Goal: Find specific fact: Find specific fact

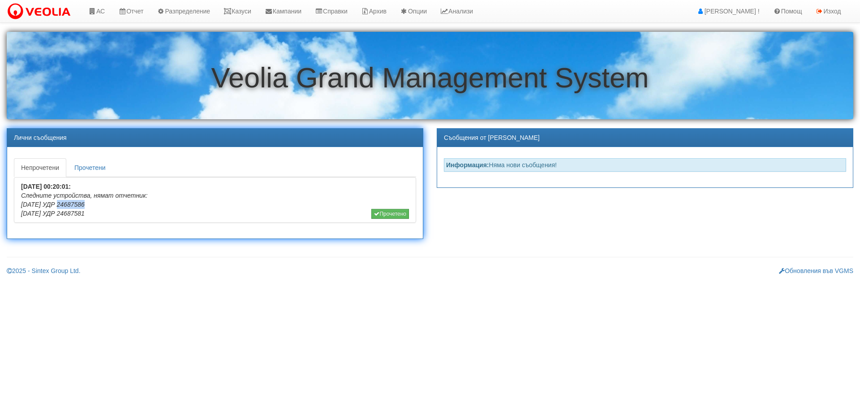
drag, startPoint x: 55, startPoint y: 205, endPoint x: 86, endPoint y: 206, distance: 31.4
click at [86, 206] on li "22/08/2025 00:20:01: Следните устройства, нямат отчетник: 6-4-87 УДР 24687586 6…" at bounding box center [215, 200] width 402 height 46
copy icon "24687586"
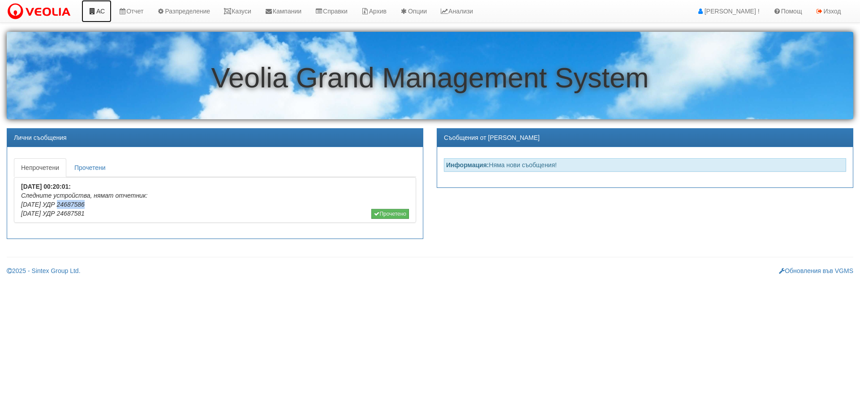
click at [98, 4] on link "АС" at bounding box center [97, 11] width 30 height 22
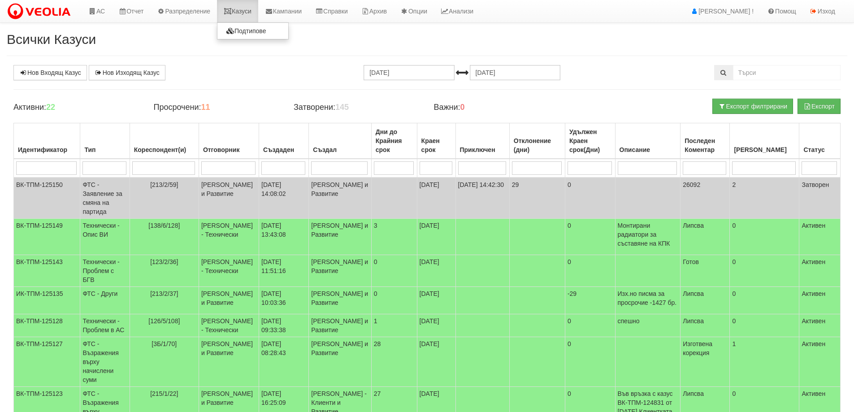
click at [246, 16] on link "Казуси" at bounding box center [237, 11] width 41 height 22
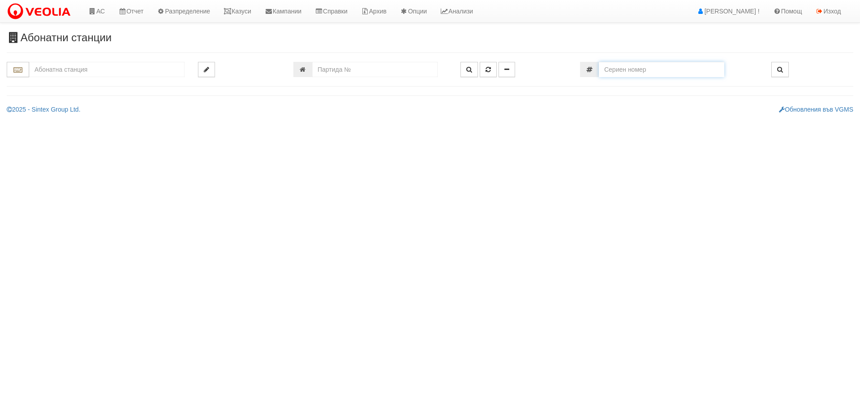
click at [668, 64] on input "number" at bounding box center [661, 69] width 125 height 15
paste input "24687586"
type input "24687586"
click at [149, 64] on input "text" at bounding box center [106, 69] width 155 height 15
click at [138, 85] on div "007/1,2 - Възраждане - "ВЕОЛИЯ"" at bounding box center [106, 83] width 153 height 10
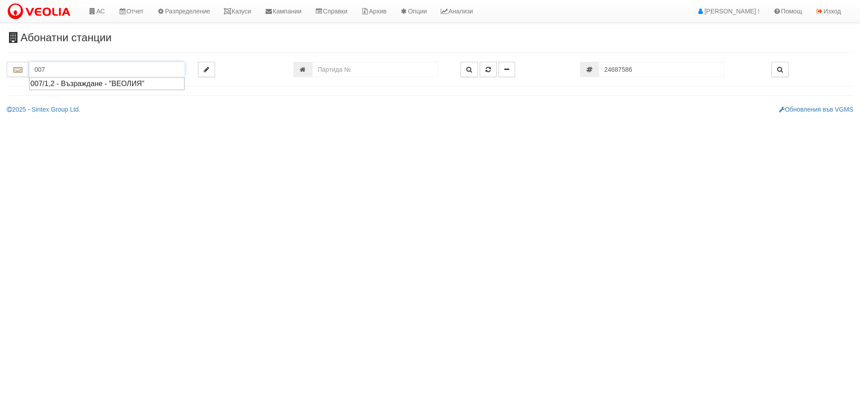
type input "007/1,2 - Възраждане - "ВЕОЛИЯ""
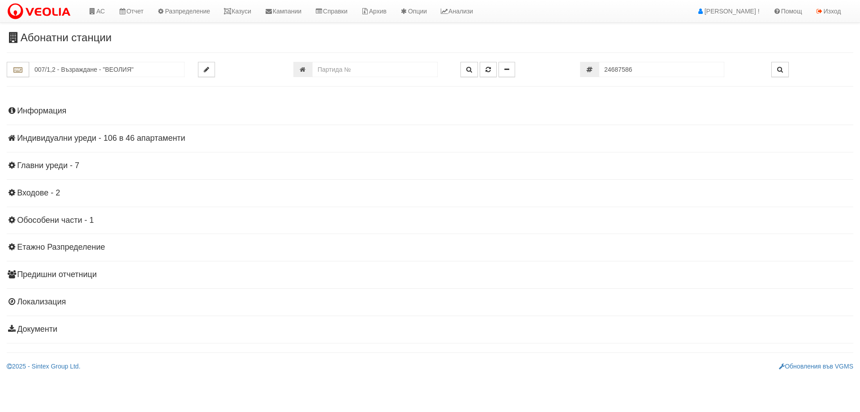
click at [151, 143] on div "Информация Параметри Брой Апартаменти: 46 Ползватели 07/2025 48 % 0 % 88" at bounding box center [430, 218] width 847 height 247
click at [151, 141] on h4 "Индивидуални уреди - 106 в 46 апартаменти" at bounding box center [430, 138] width 847 height 9
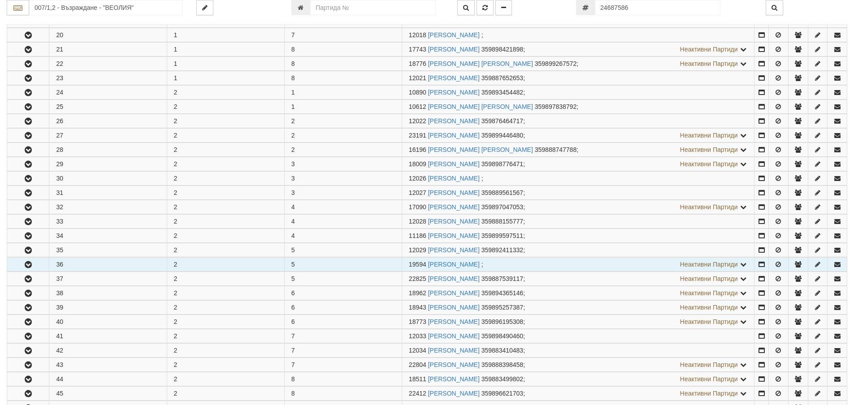
scroll to position [448, 0]
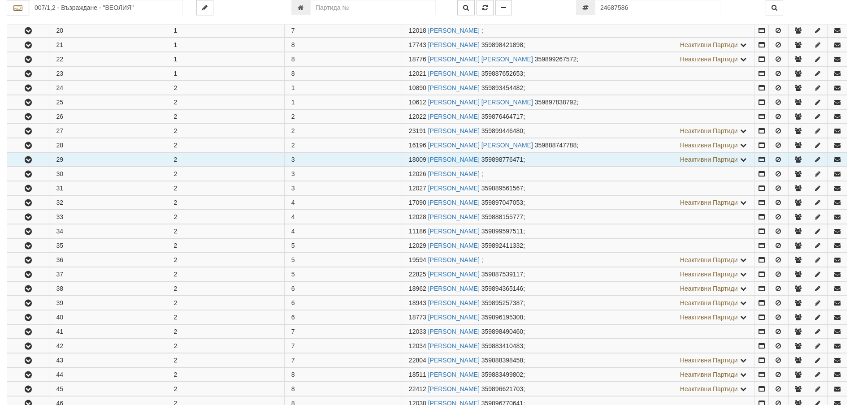
click at [19, 159] on button "button" at bounding box center [28, 159] width 42 height 13
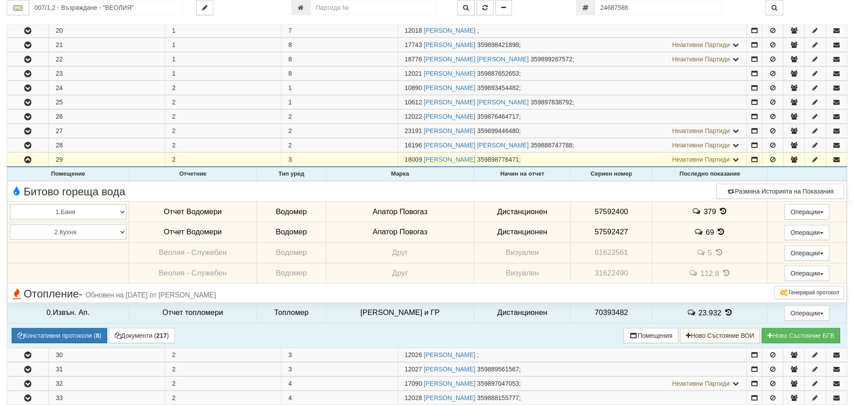
click at [720, 209] on icon at bounding box center [723, 211] width 10 height 8
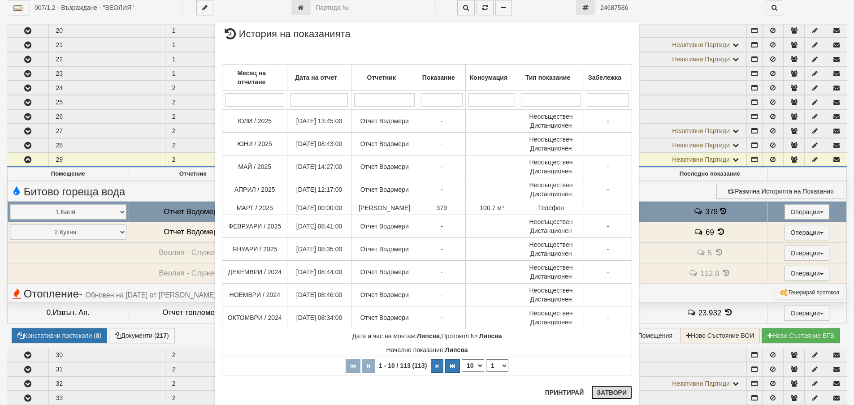
click at [608, 393] on button "Затвори" at bounding box center [611, 392] width 41 height 14
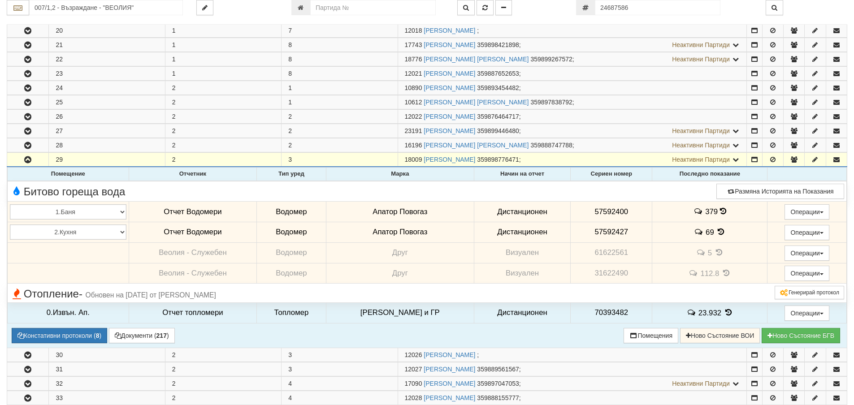
click at [716, 233] on icon at bounding box center [721, 232] width 10 height 8
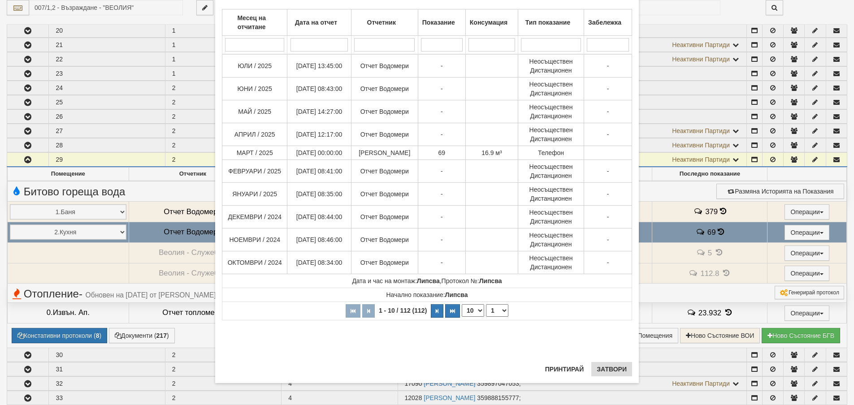
scroll to position [56, 0]
click at [610, 362] on button "Затвори" at bounding box center [611, 369] width 41 height 14
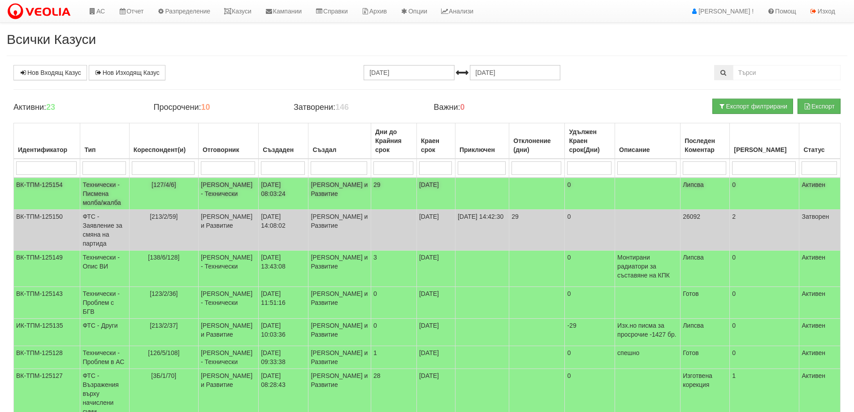
click at [360, 200] on td "[PERSON_NAME] и Развитие" at bounding box center [339, 193] width 63 height 32
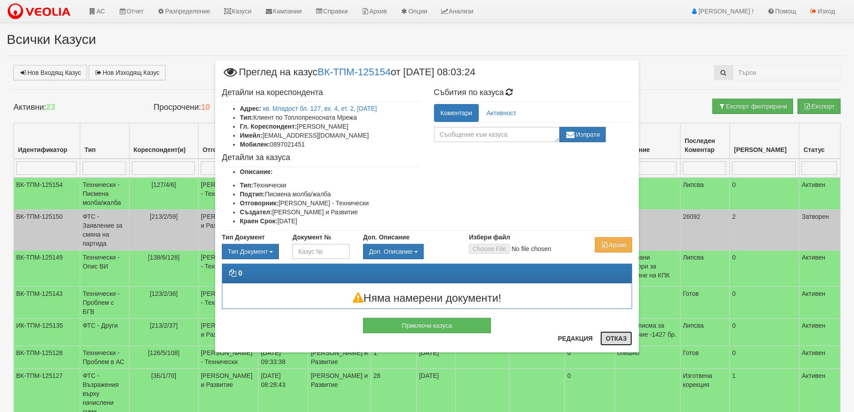
click at [624, 340] on button "Отказ" at bounding box center [616, 338] width 32 height 14
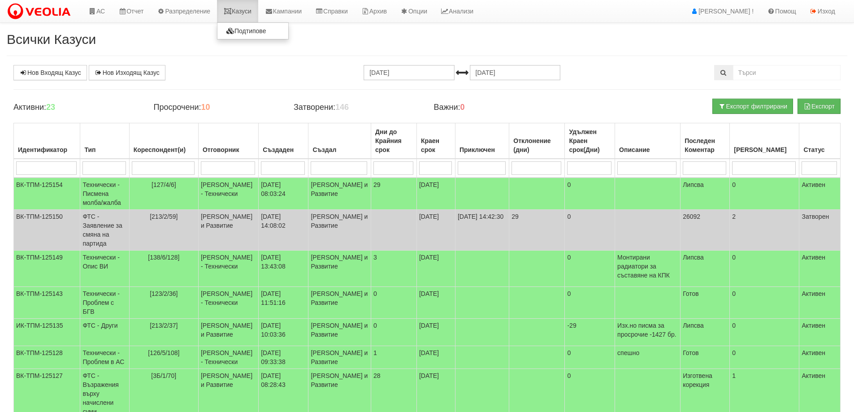
click at [225, 14] on link "Казуси" at bounding box center [237, 11] width 41 height 22
click at [235, 6] on link "Казуси" at bounding box center [237, 11] width 41 height 22
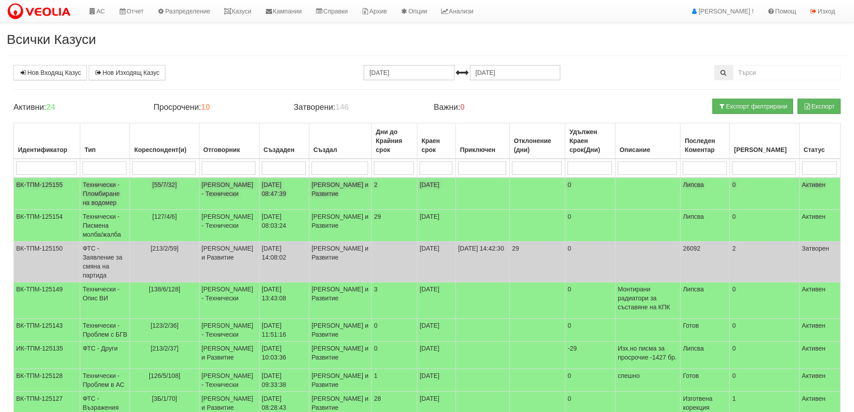
click at [218, 201] on td "Дончо Дончев - Технически" at bounding box center [229, 193] width 60 height 32
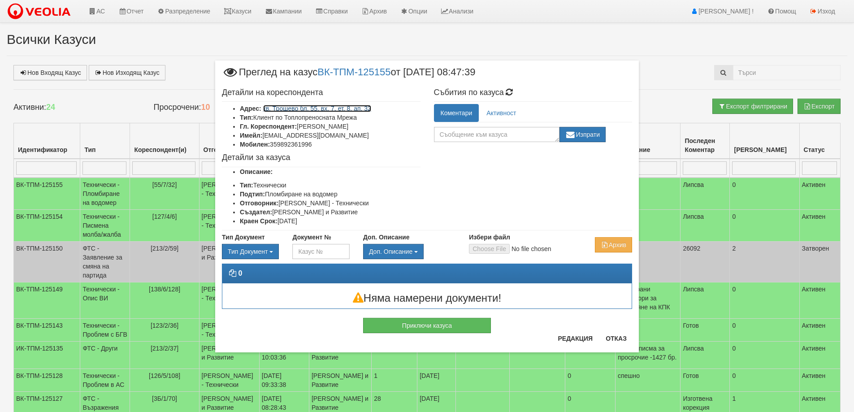
click at [361, 110] on link "кв. Трошево бл. 55, вх. 7, ет. 8, ап. 32" at bounding box center [317, 108] width 108 height 7
click at [625, 338] on button "Отказ" at bounding box center [616, 338] width 32 height 14
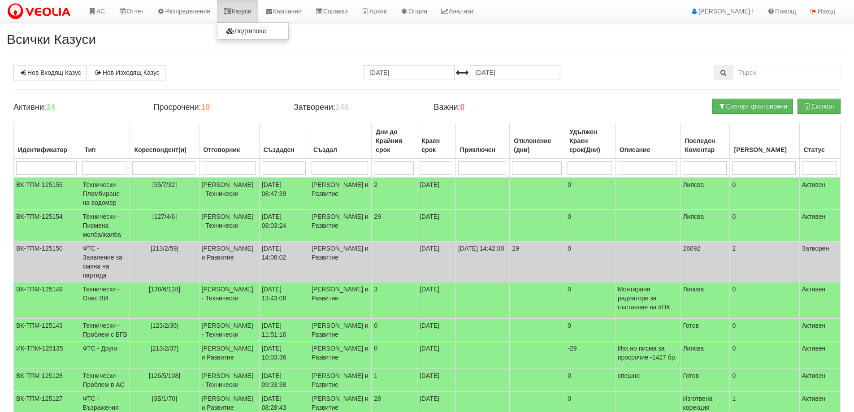
click at [249, 10] on link "Казуси" at bounding box center [237, 11] width 41 height 22
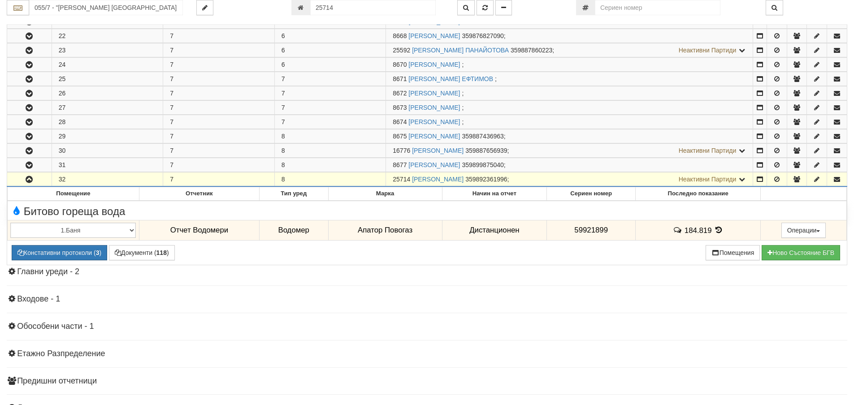
scroll to position [471, 0]
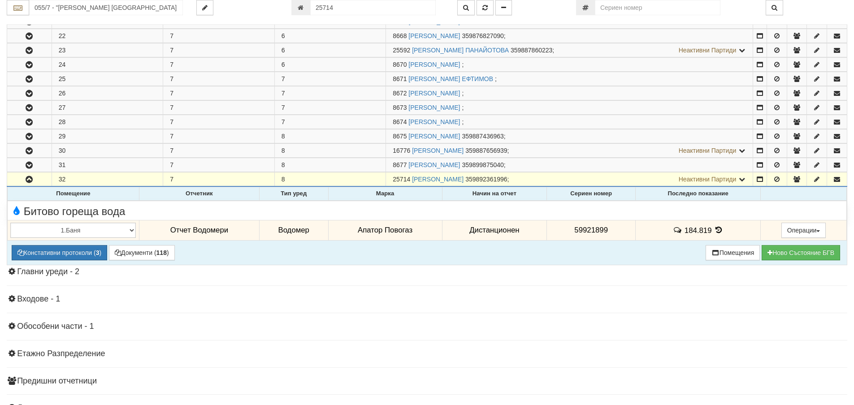
click at [714, 226] on icon at bounding box center [718, 230] width 10 height 8
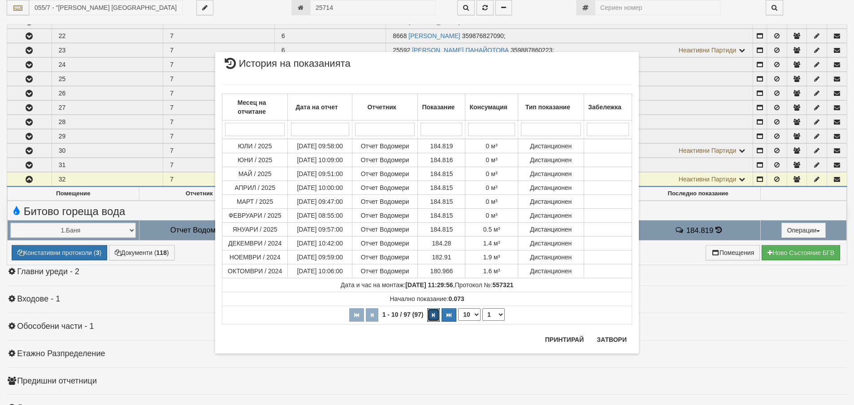
click at [434, 317] on icon "button" at bounding box center [433, 315] width 3 height 5
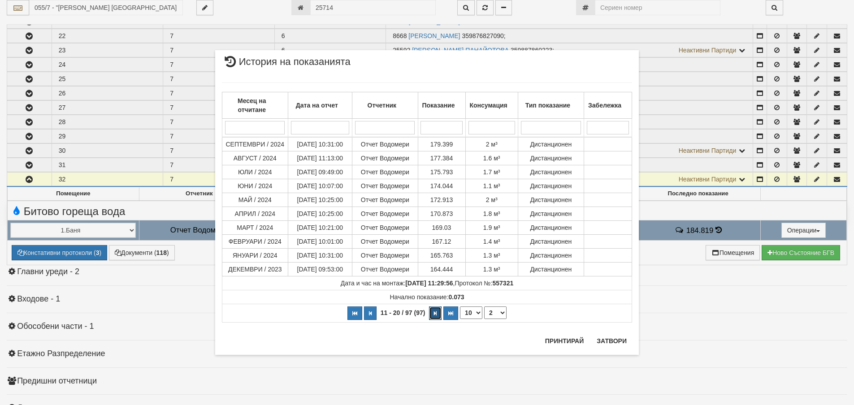
click at [434, 317] on button "button" at bounding box center [435, 312] width 13 height 13
select select "3"
drag, startPoint x: 595, startPoint y: 336, endPoint x: 601, endPoint y: 340, distance: 6.7
click at [599, 339] on button "Затвори" at bounding box center [611, 341] width 41 height 14
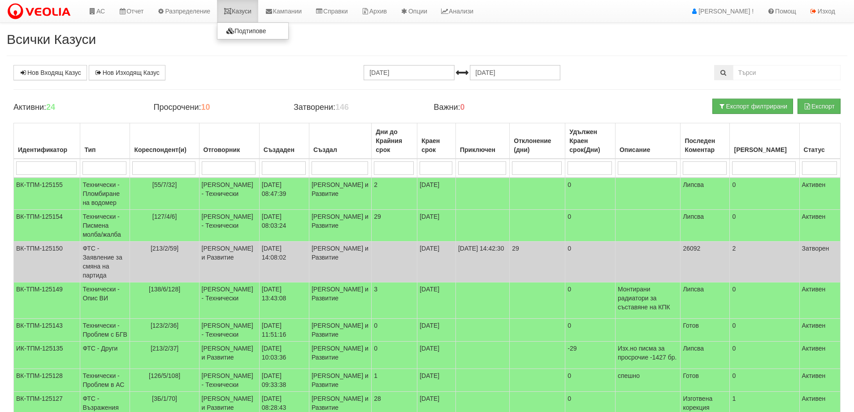
click at [246, 12] on link "Казуси" at bounding box center [237, 11] width 41 height 22
click at [248, 13] on link "Казуси" at bounding box center [237, 11] width 41 height 22
click at [245, 15] on link "Казуси" at bounding box center [237, 11] width 41 height 22
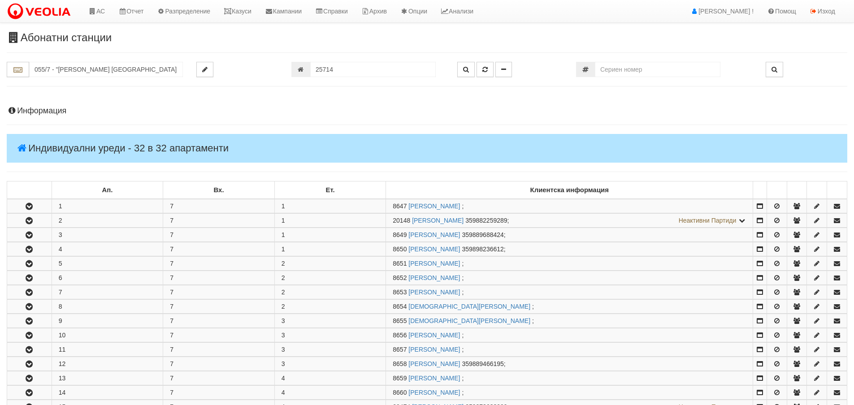
scroll to position [471, 0]
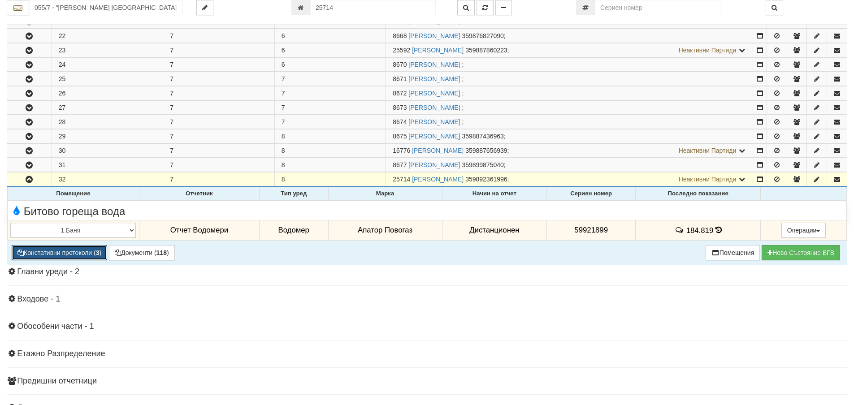
click at [55, 260] on button "Констативни протоколи ( 3 )" at bounding box center [59, 252] width 95 height 15
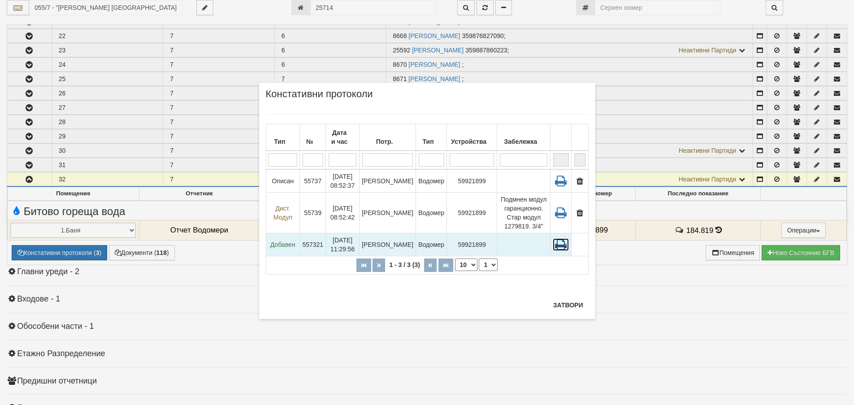
click at [560, 244] on icon at bounding box center [560, 244] width 16 height 13
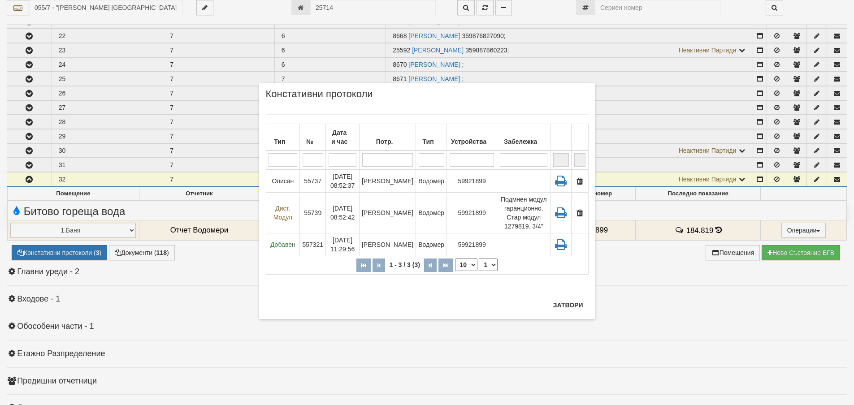
click at [579, 296] on div "× Констативни протоколи Тип № Дата и час Потр. Тип Устройства Забележка 1 - 3 /…" at bounding box center [427, 201] width 336 height 236
click at [575, 308] on button "Затвори" at bounding box center [568, 305] width 41 height 14
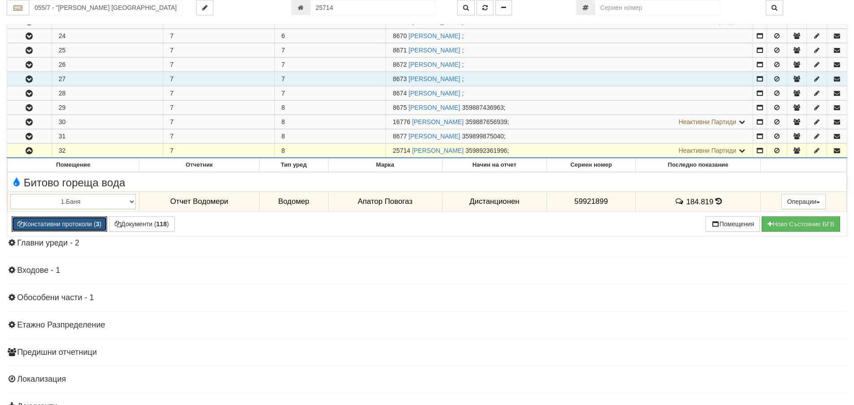
scroll to position [516, 0]
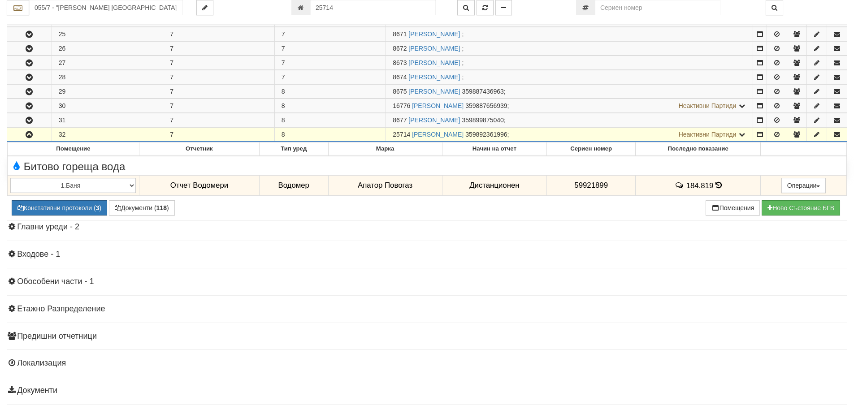
click at [30, 133] on icon "button" at bounding box center [29, 135] width 11 height 6
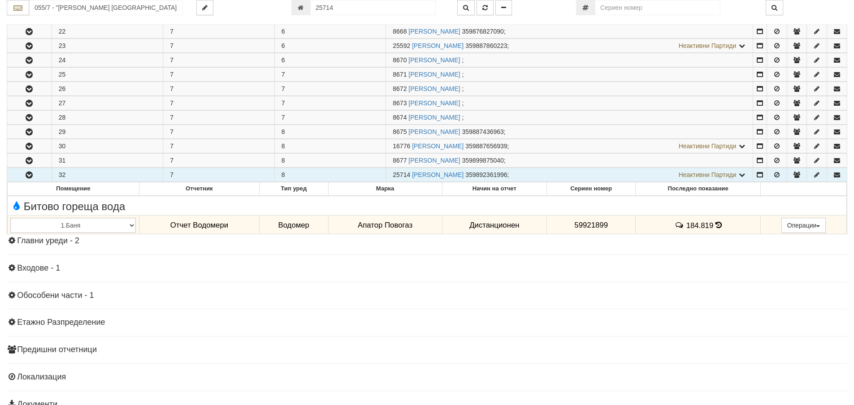
scroll to position [471, 0]
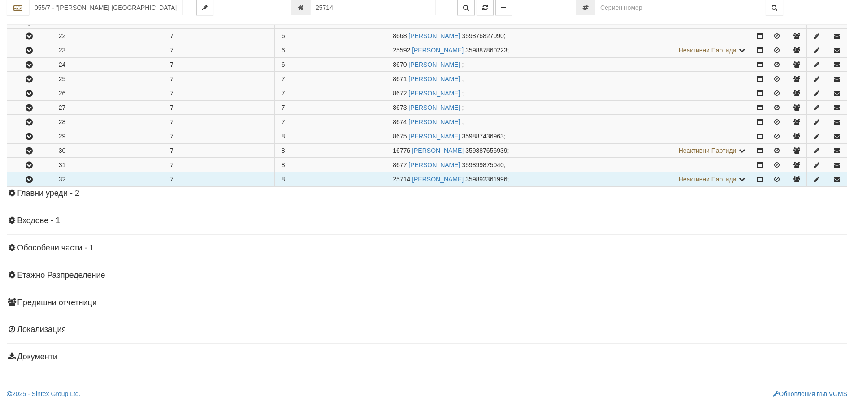
click at [44, 181] on button "button" at bounding box center [29, 178] width 44 height 13
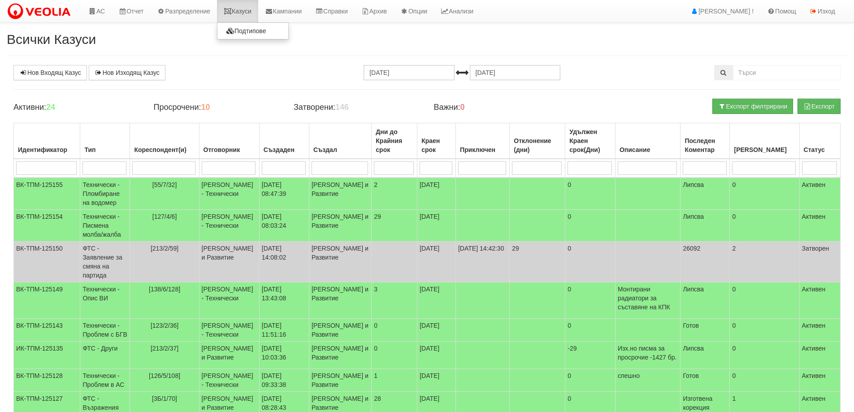
click at [232, 11] on icon at bounding box center [228, 11] width 8 height 6
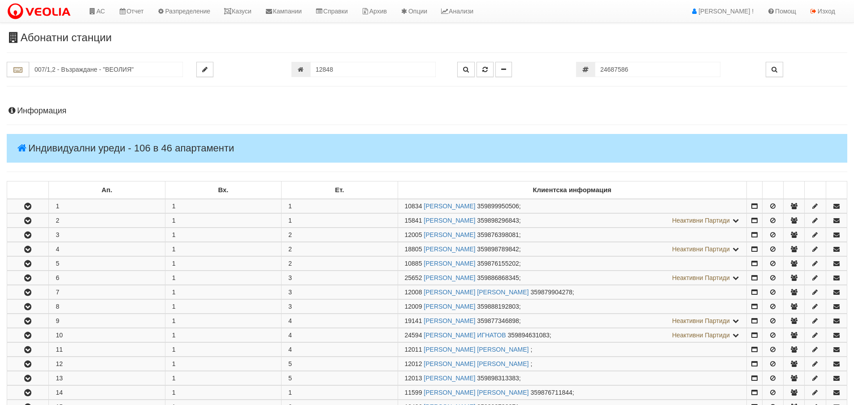
type input "12848"
type input "139/2 - "[PERSON_NAME] [GEOGRAPHIC_DATA] " ЕАД"
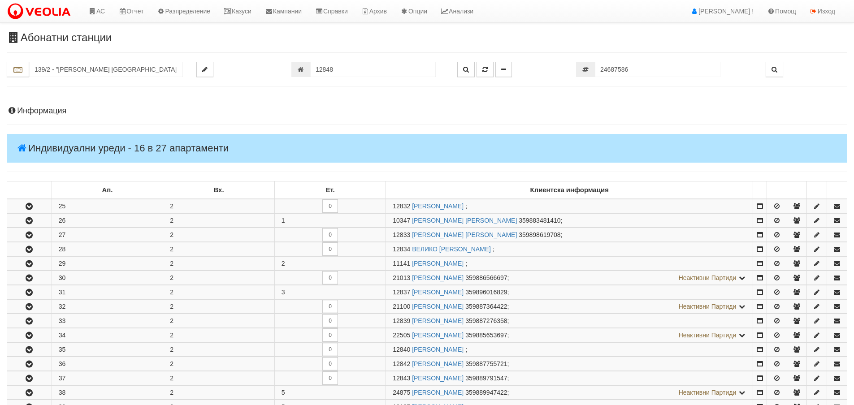
scroll to position [400, 0]
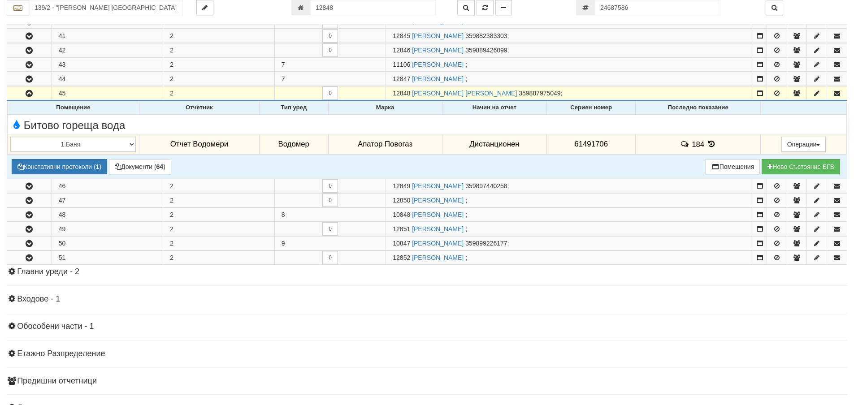
drag, startPoint x: 620, startPoint y: 145, endPoint x: 541, endPoint y: 154, distance: 78.9
click at [541, 154] on tr "1.Баня 2.Кухня 3.Тоалетна 4.Всекидневна 5.Спалня 1 6.Спалня 2 7.Коридор 8.Терас…" at bounding box center [427, 144] width 839 height 21
copy tr "Дистанционен 61491706"
click at [706, 143] on icon at bounding box center [711, 144] width 10 height 8
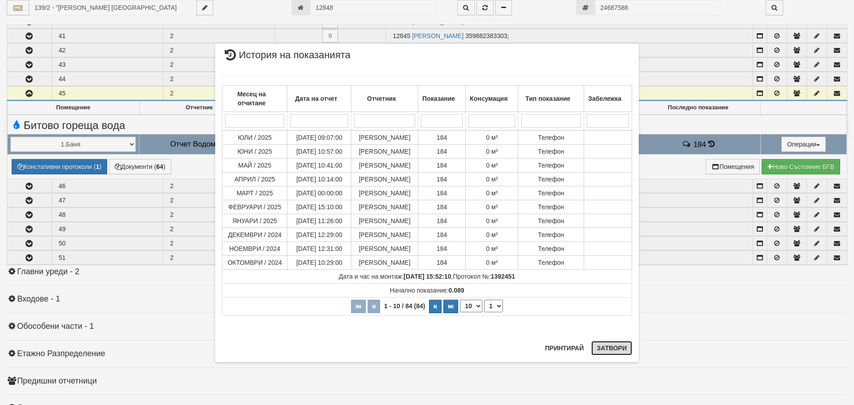
click at [620, 352] on button "Затвори" at bounding box center [611, 348] width 41 height 14
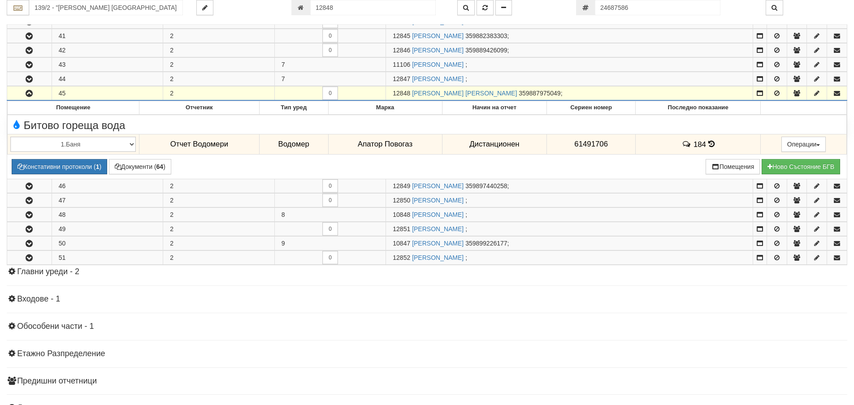
click at [382, 20] on div "139/2 - "ВЕОЛИЯ ЕНЕРДЖИ ВАРНА " ЕАД 12848" at bounding box center [427, 12] width 840 height 25
click at [382, 9] on input "12848" at bounding box center [372, 7] width 125 height 15
type input "3138"
type input "112/5,6 - "[PERSON_NAME] [GEOGRAPHIC_DATA] " ЕАД"
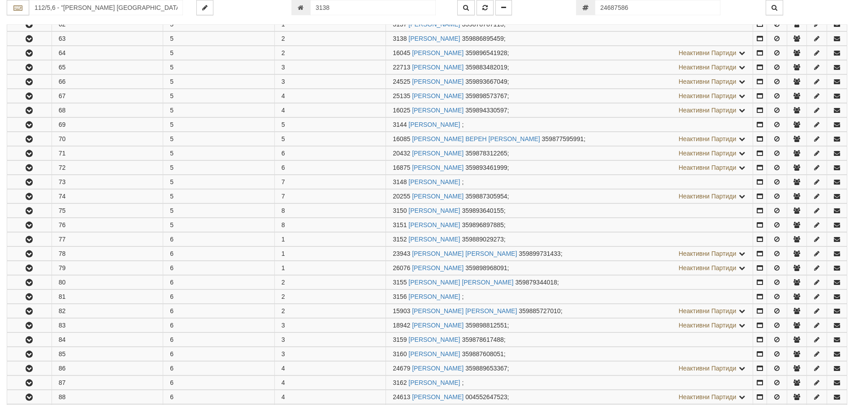
scroll to position [206, 0]
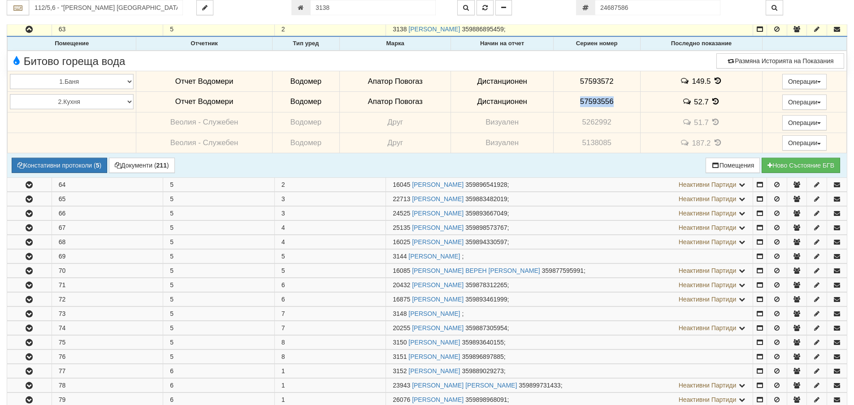
drag, startPoint x: 615, startPoint y: 100, endPoint x: 572, endPoint y: 105, distance: 42.8
click at [572, 105] on td "57593556" at bounding box center [596, 101] width 87 height 21
copy span "57593556"
drag, startPoint x: 625, startPoint y: 79, endPoint x: 566, endPoint y: 71, distance: 58.9
click at [566, 71] on td "57593572" at bounding box center [596, 81] width 87 height 21
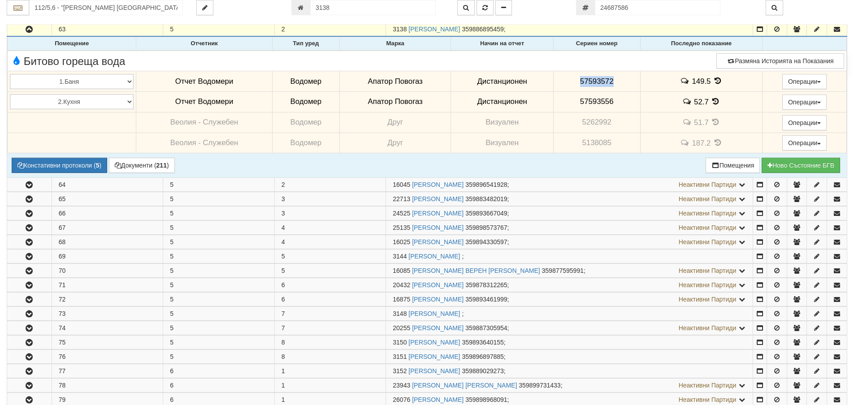
copy span "57593572"
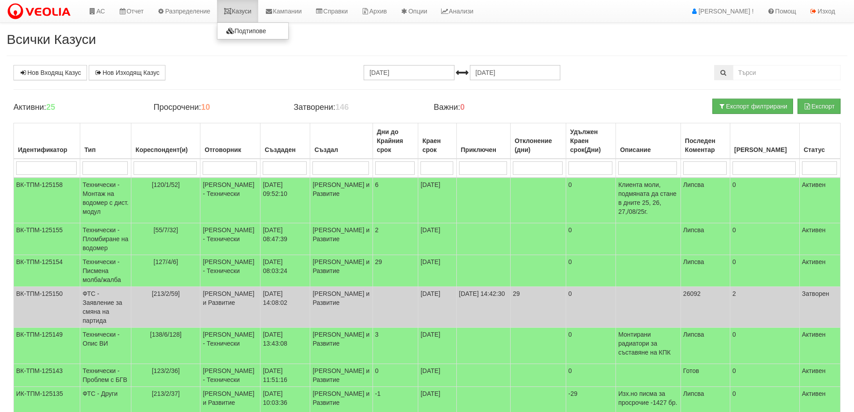
click at [236, 17] on link "Казуси" at bounding box center [237, 11] width 41 height 22
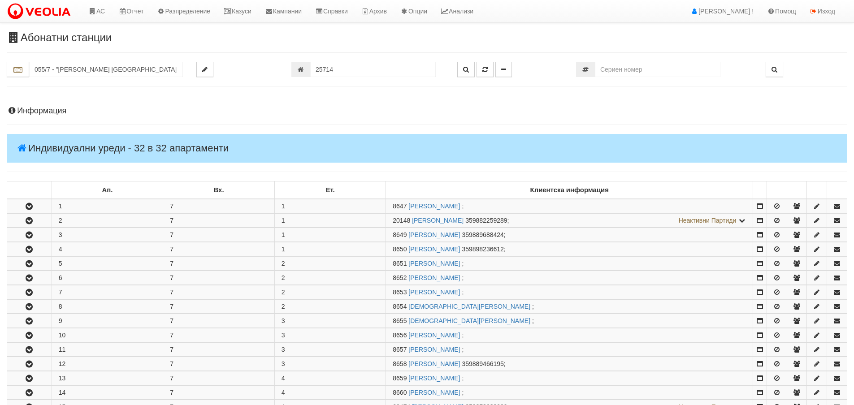
scroll to position [471, 0]
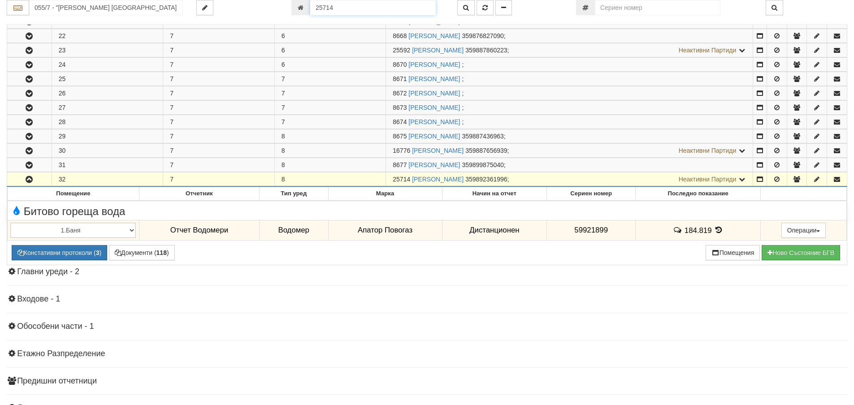
click at [344, 3] on input "25714" at bounding box center [372, 7] width 125 height 15
type input "3138"
type input "112/5,6 - "[PERSON_NAME] [GEOGRAPHIC_DATA] " ЕАД"
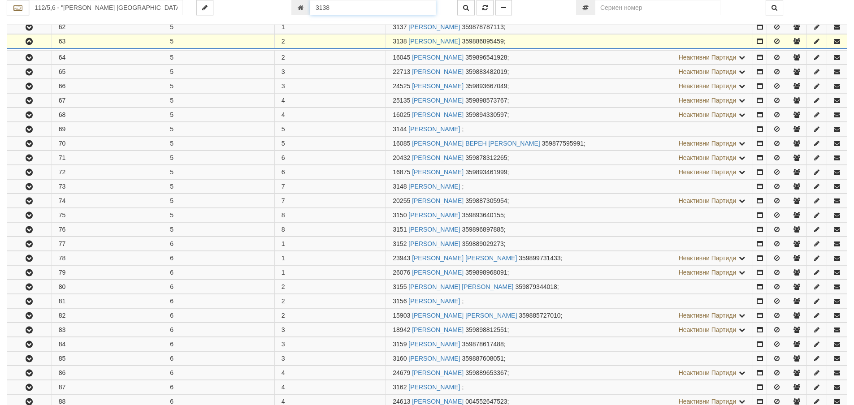
scroll to position [206, 0]
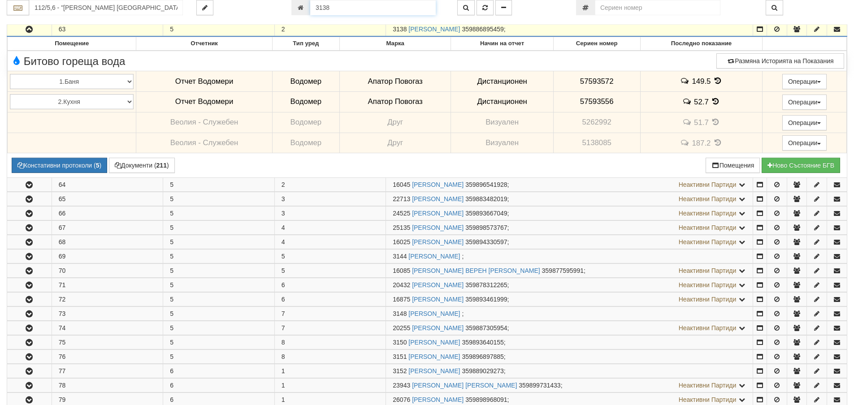
click at [347, 11] on input "3138" at bounding box center [372, 7] width 125 height 15
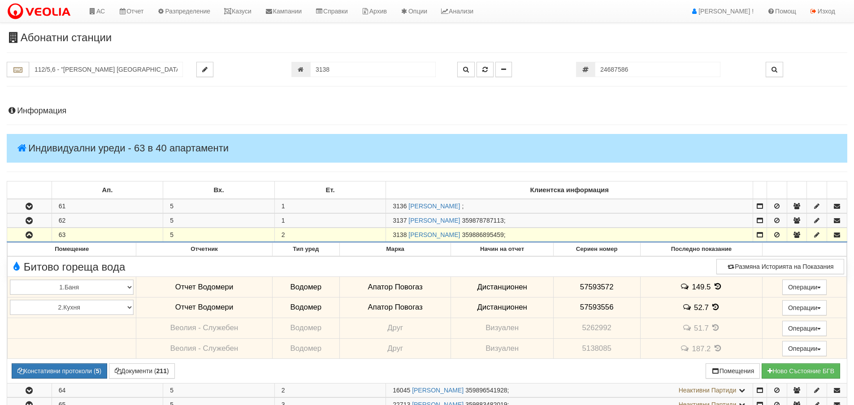
scroll to position [206, 0]
